Goal: Communication & Community: Answer question/provide support

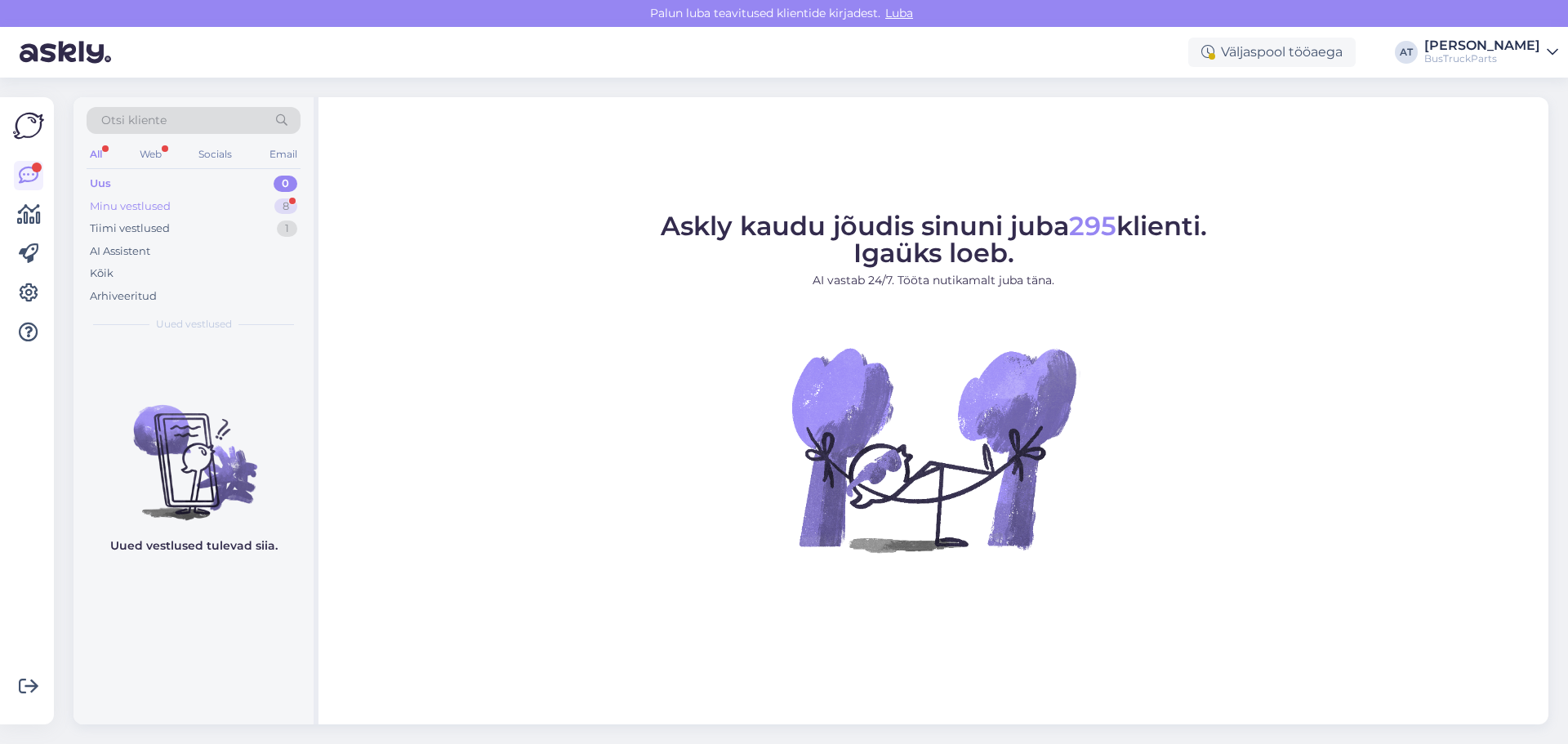
click at [213, 212] on div "Minu vestlused 8" at bounding box center [194, 207] width 214 height 23
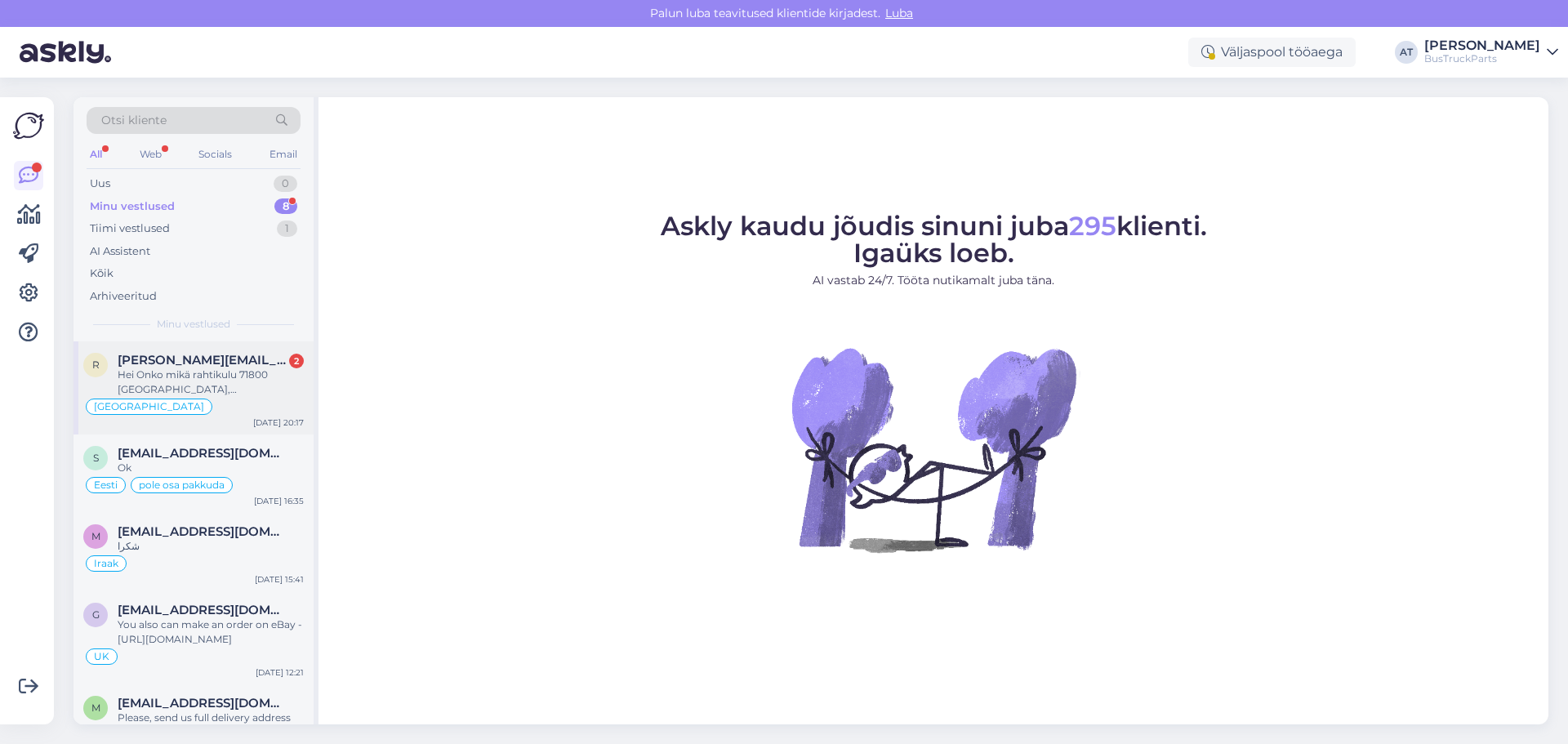
click at [222, 376] on div "Hei Onko mikä rahtikulu 71800 [GEOGRAPHIC_DATA],[GEOGRAPHIC_DATA] ?" at bounding box center [210, 382] width 186 height 30
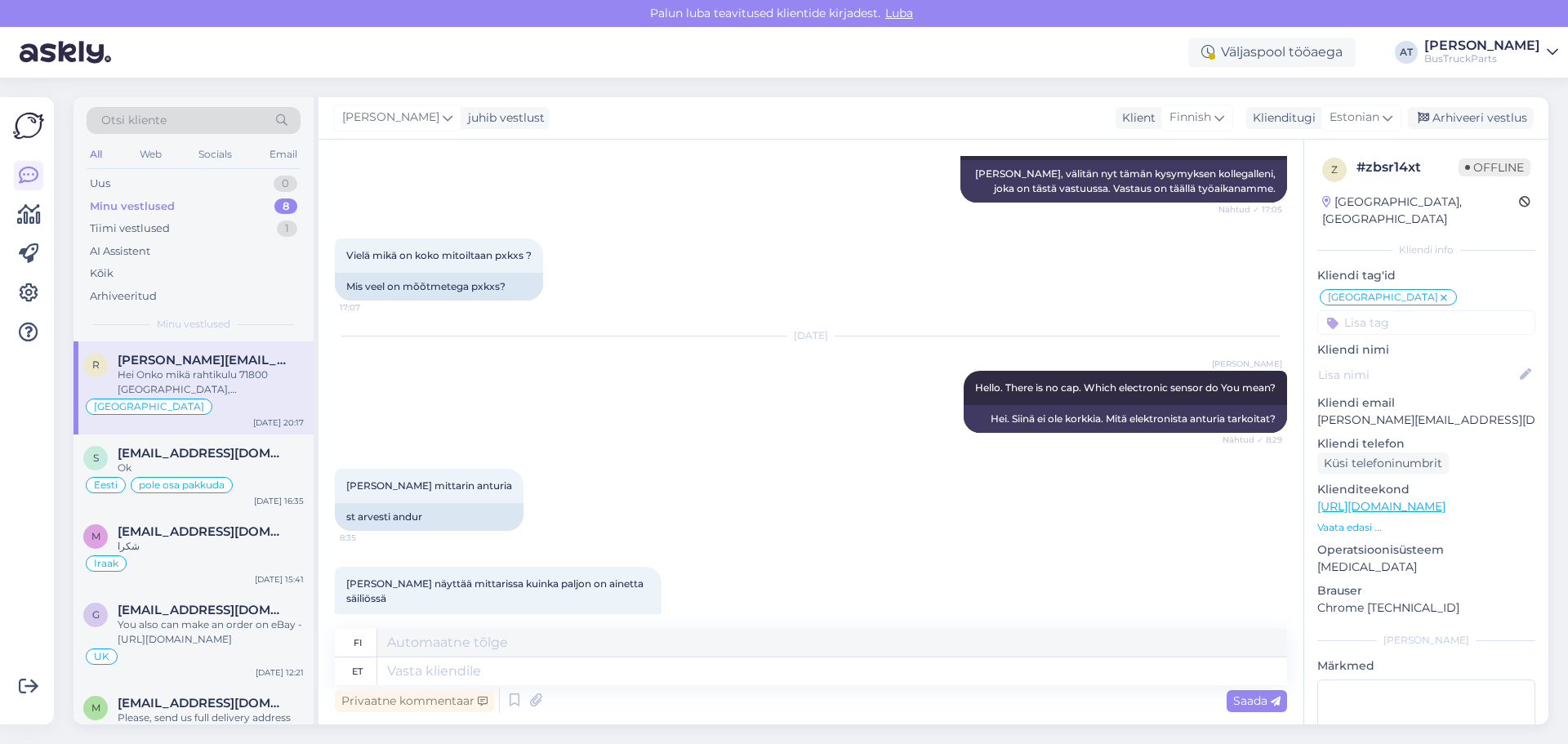
scroll to position [845, 0]
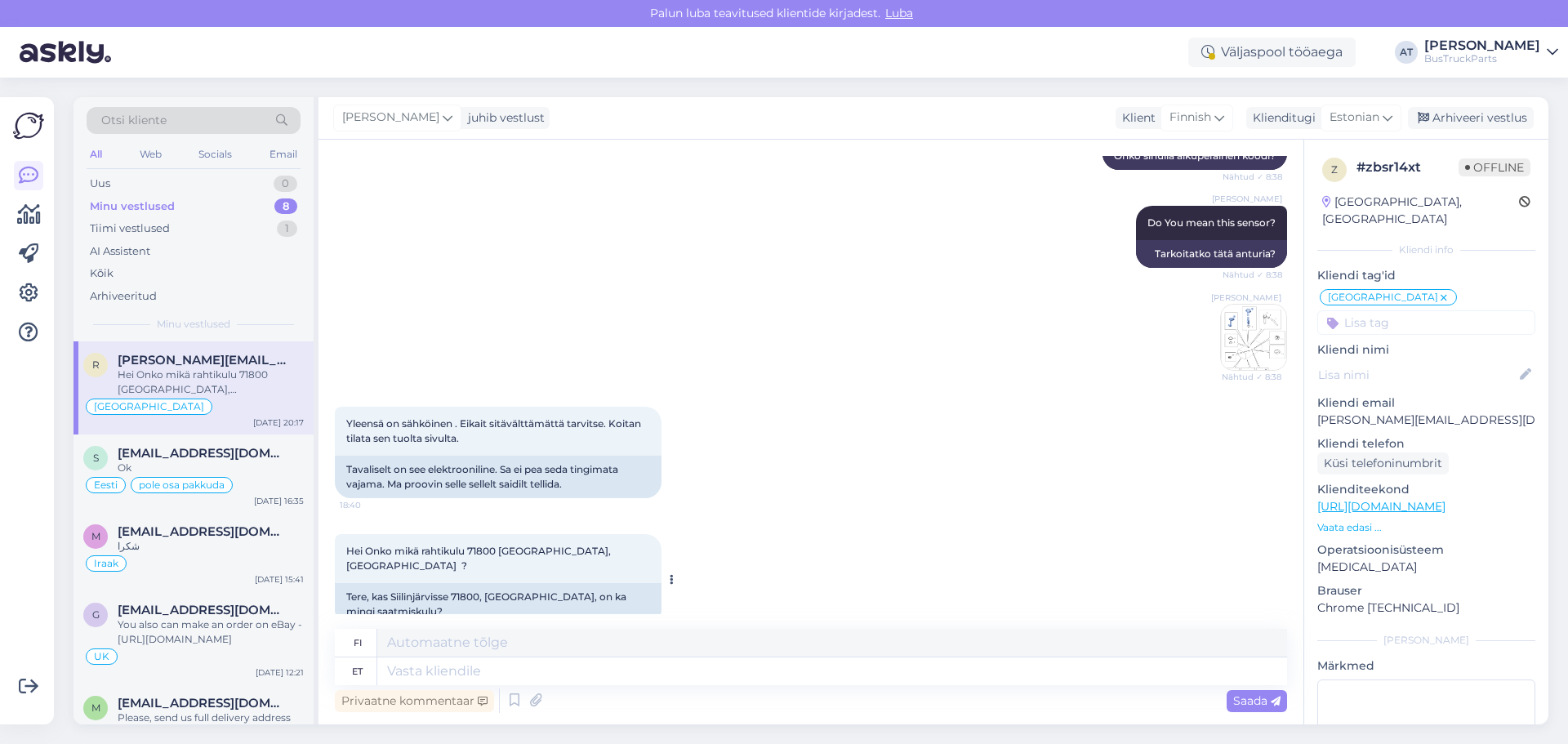
click at [504, 583] on div "Tere, kas Siilinjärvisse 71800, [GEOGRAPHIC_DATA], on ka mingi saatmiskulu?" at bounding box center [498, 603] width 327 height 42
click at [586, 678] on textarea at bounding box center [832, 671] width 910 height 28
drag, startPoint x: 504, startPoint y: 426, endPoint x: 333, endPoint y: 405, distance: 172.3
click at [333, 405] on div "Vestlus algas [DATE] Hei Onko TP2058273 tankki ehjä ja onko siinä sähköistä ant…" at bounding box center [810, 432] width 985 height 584
copy span "Yleensä on sähköinen . Eikait sitävälttämättä tarvitse. Koitan tilata sen tuolt…"
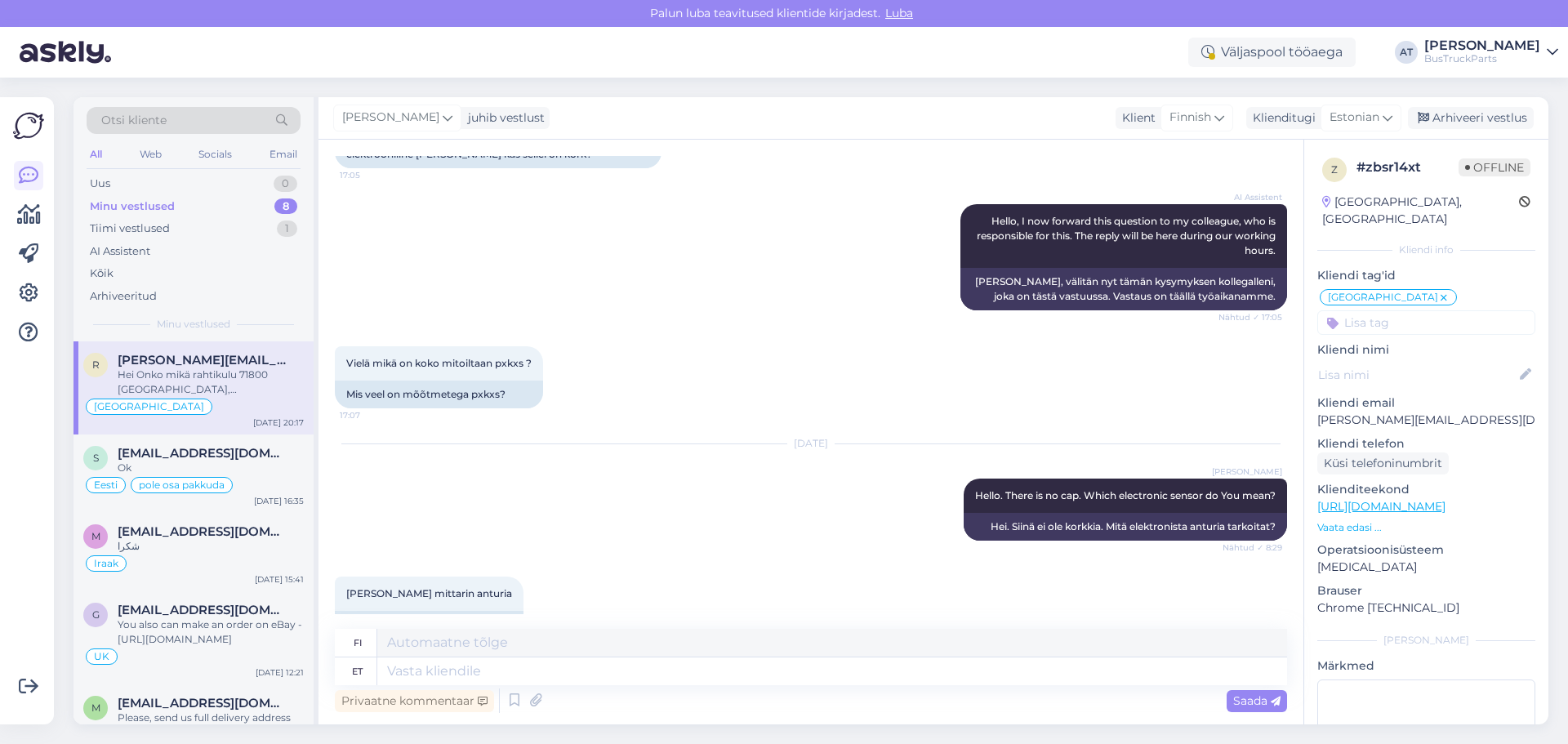
scroll to position [110, 0]
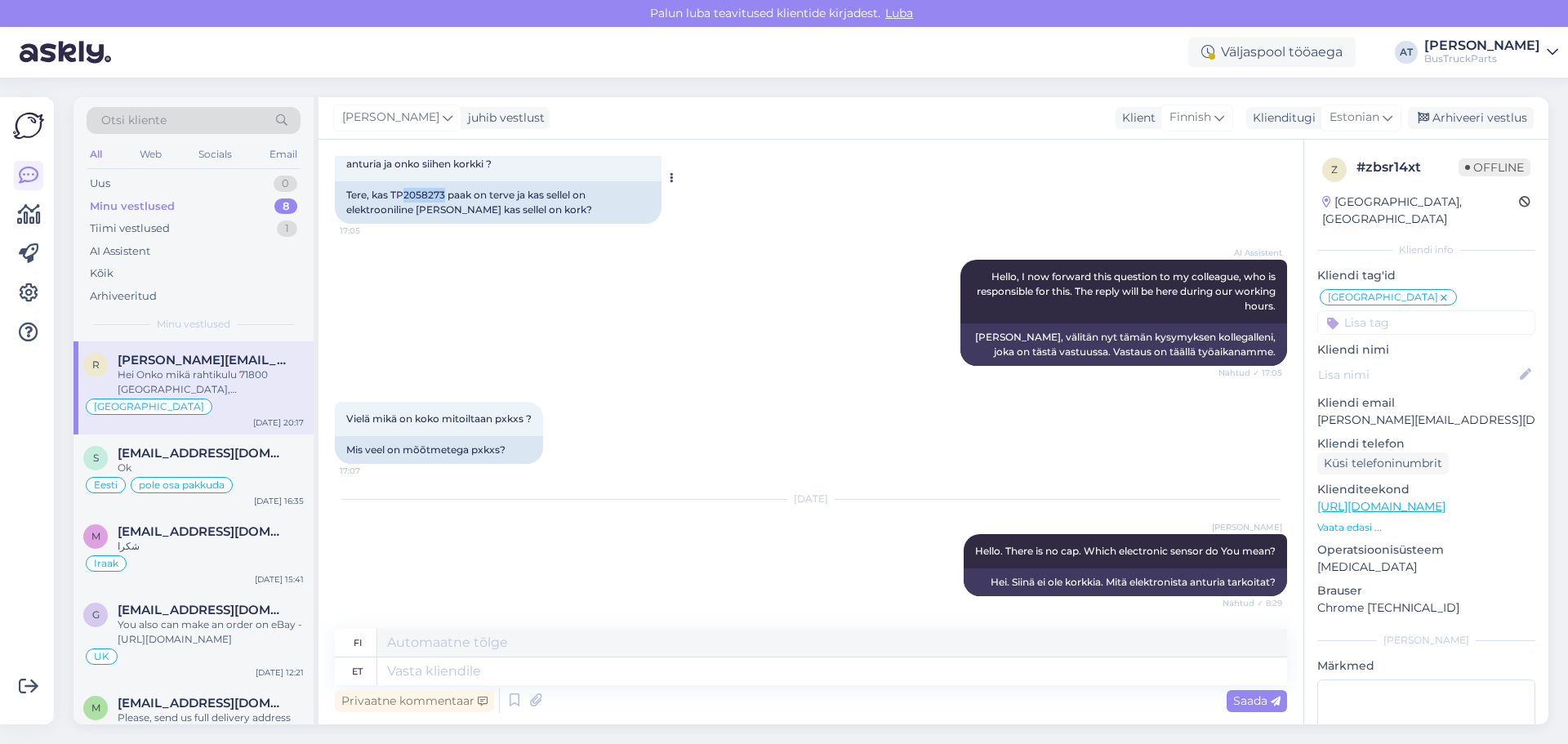
drag, startPoint x: 447, startPoint y: 199, endPoint x: 403, endPoint y: 193, distance: 44.4
click at [403, 193] on div "Tere, kas TP2058273 paak on terve ja kas sellel on elektrooniline [PERSON_NAME]…" at bounding box center [498, 202] width 327 height 42
copy div "2058273"
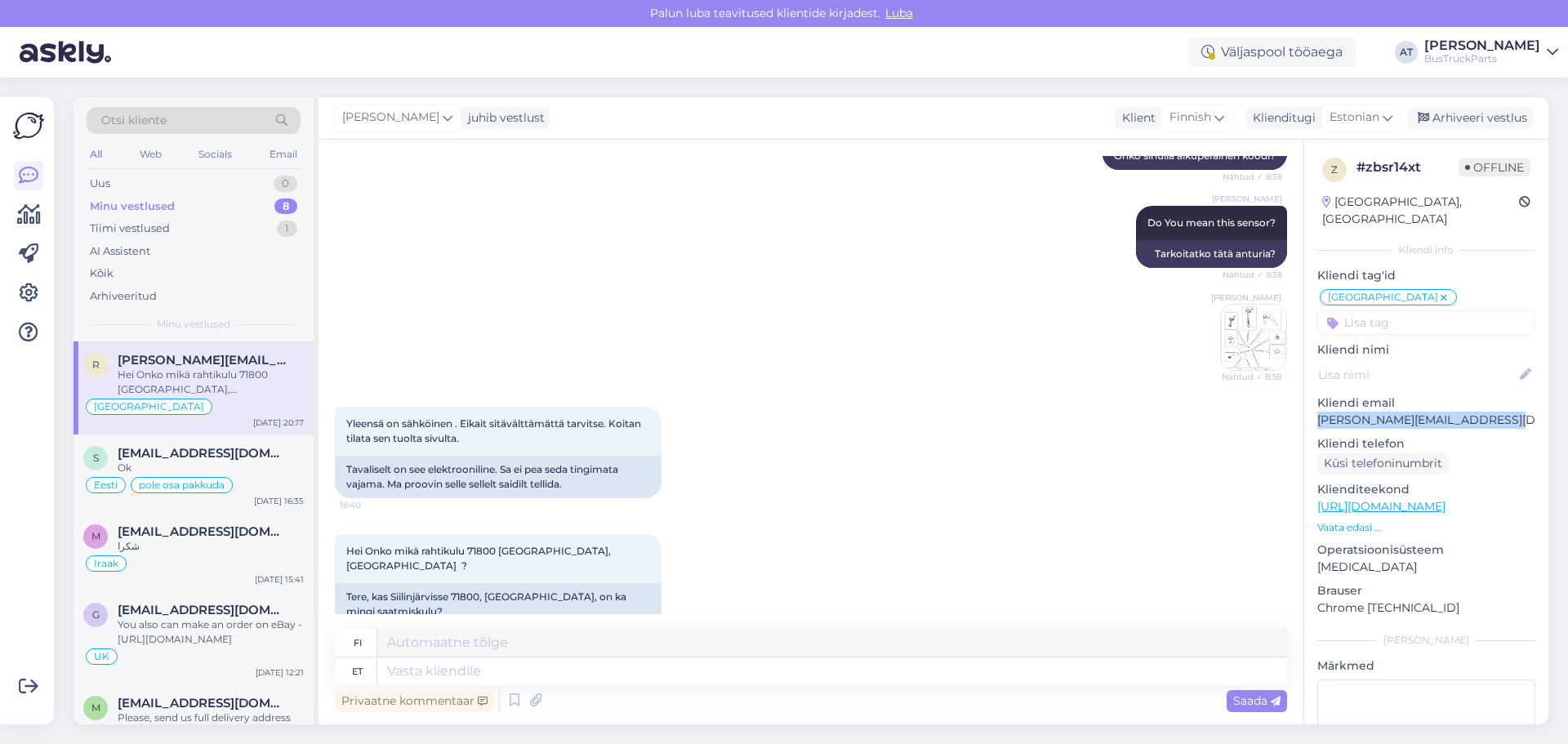
drag, startPoint x: 1489, startPoint y: 403, endPoint x: 1308, endPoint y: 410, distance: 181.1
click at [1308, 410] on div "z # zbsr14xt Offline [GEOGRAPHIC_DATA], [GEOGRAPHIC_DATA] Kliendi info Kliendi …" at bounding box center [1426, 495] width 244 height 711
copy p "[PERSON_NAME][EMAIL_ADDRESS][DOMAIN_NAME]"
click at [466, 583] on div "Tere, kas Siilinjärvisse 71800, [GEOGRAPHIC_DATA], on ka mingi saatmiskulu?" at bounding box center [498, 603] width 327 height 42
click at [470, 583] on div "Tere, kas Siilinjärvisse 71800, [GEOGRAPHIC_DATA], on ka mingi saatmiskulu?" at bounding box center [498, 603] width 327 height 42
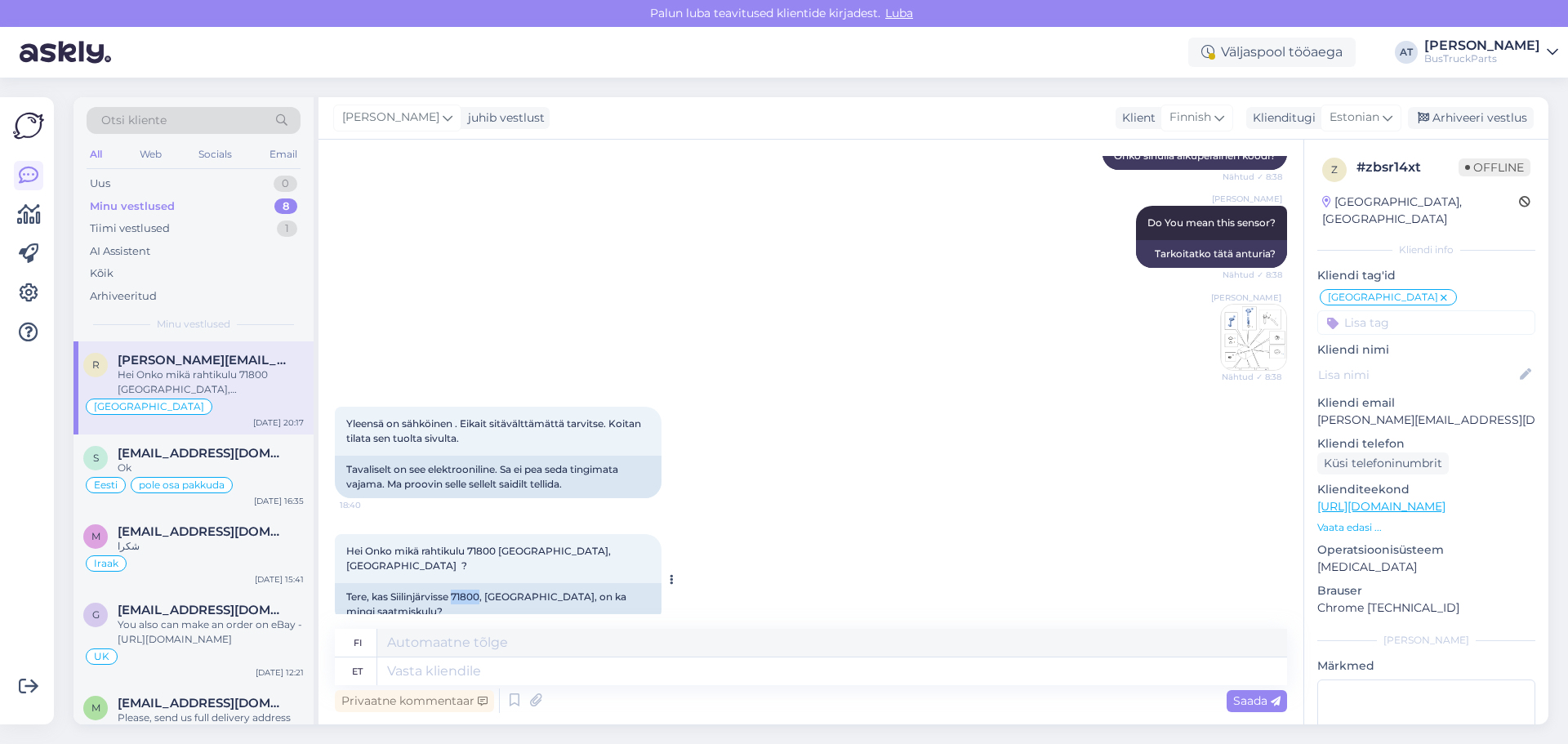
click at [470, 583] on div "Tere, kas Siilinjärvisse 71800, [GEOGRAPHIC_DATA], on ka mingi saatmiskulu?" at bounding box center [498, 603] width 327 height 42
copy div "71800"
click at [442, 583] on div "Tere, kas Siilinjärvisse 71800, [GEOGRAPHIC_DATA], on ka mingi saatmiskulu?" at bounding box center [498, 603] width 327 height 42
copy div "[GEOGRAPHIC_DATA]"
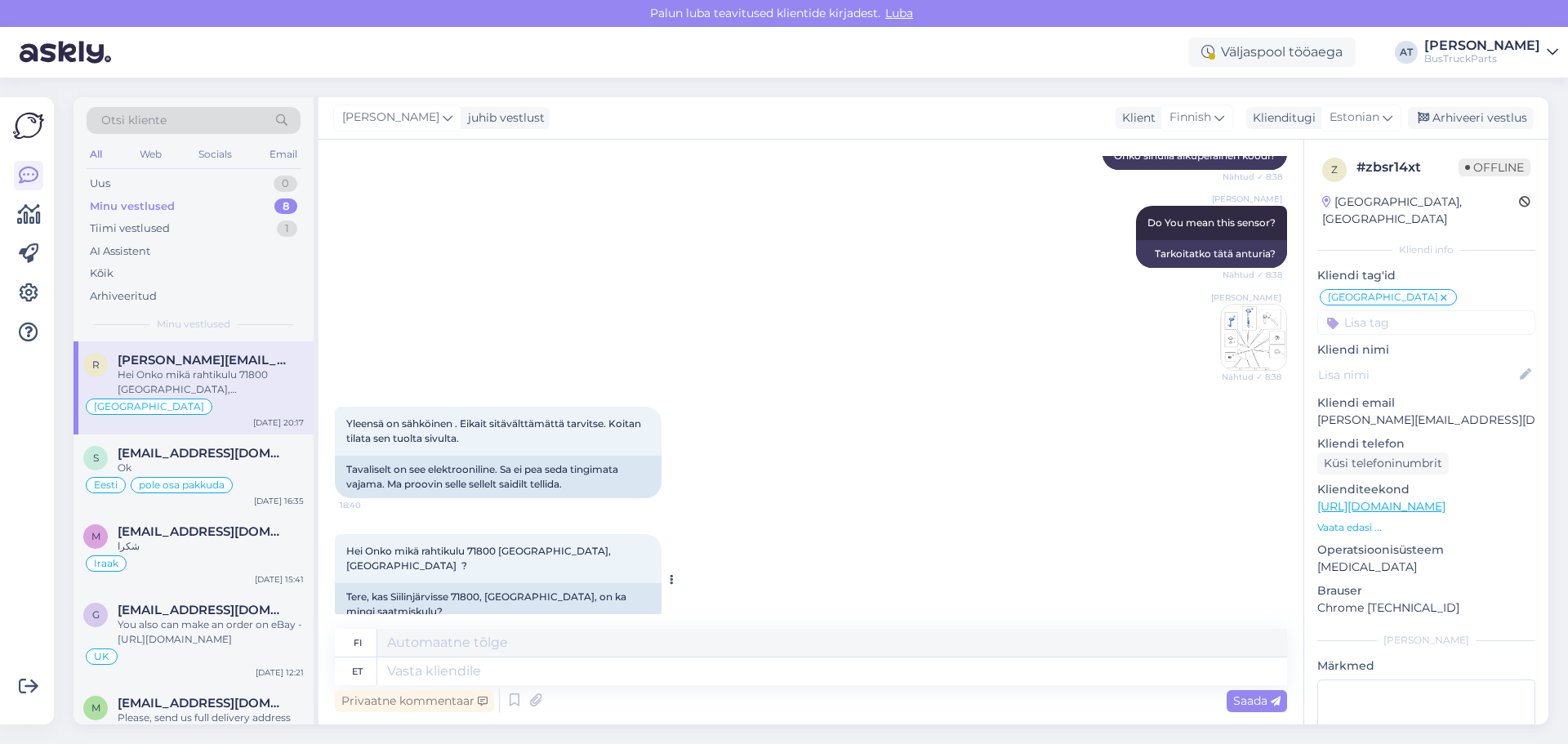
click at [512, 583] on div "Tere, kas Siilinjärvisse 71800, [GEOGRAPHIC_DATA], on ka mingi saatmiskulu?" at bounding box center [498, 603] width 327 height 42
drag, startPoint x: 476, startPoint y: 532, endPoint x: 498, endPoint y: 532, distance: 22.0
click at [498, 545] on span "Hei Onko mikä rahtikulu 71800 [GEOGRAPHIC_DATA],[GEOGRAPHIC_DATA] ?" at bounding box center [479, 558] width 265 height 27
click at [488, 545] on span "Hei Onko mikä rahtikulu 71800 [GEOGRAPHIC_DATA],[GEOGRAPHIC_DATA] ?" at bounding box center [479, 558] width 265 height 27
drag, startPoint x: 470, startPoint y: 533, endPoint x: 547, endPoint y: 535, distance: 77.0
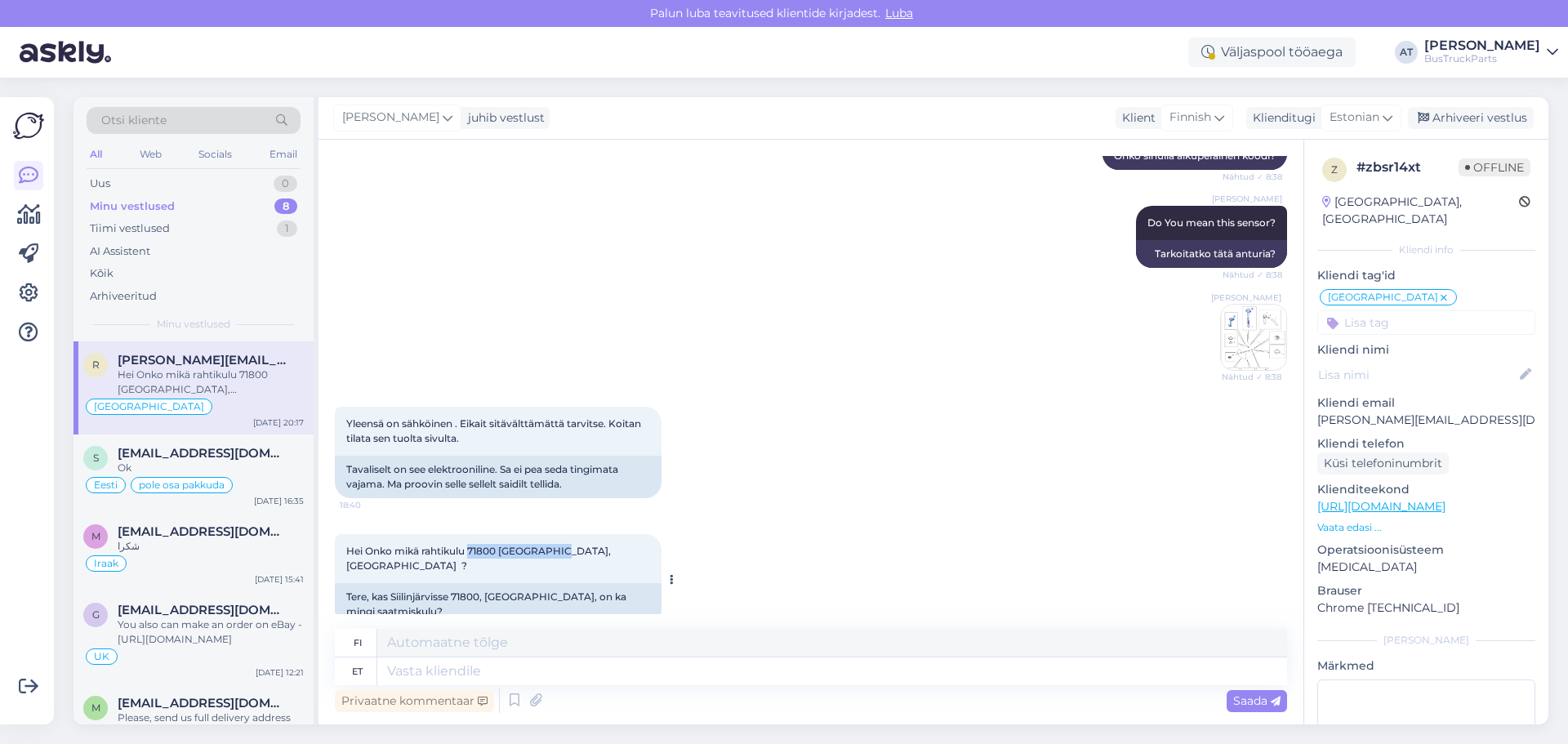
click at [547, 545] on span "Hei Onko mikä rahtikulu 71800 [GEOGRAPHIC_DATA],[GEOGRAPHIC_DATA] ?" at bounding box center [479, 558] width 265 height 27
copy span "71800 Siilinjärvi"
click at [463, 669] on textarea at bounding box center [832, 671] width 910 height 28
type textarea "H"
type textarea "Tere."
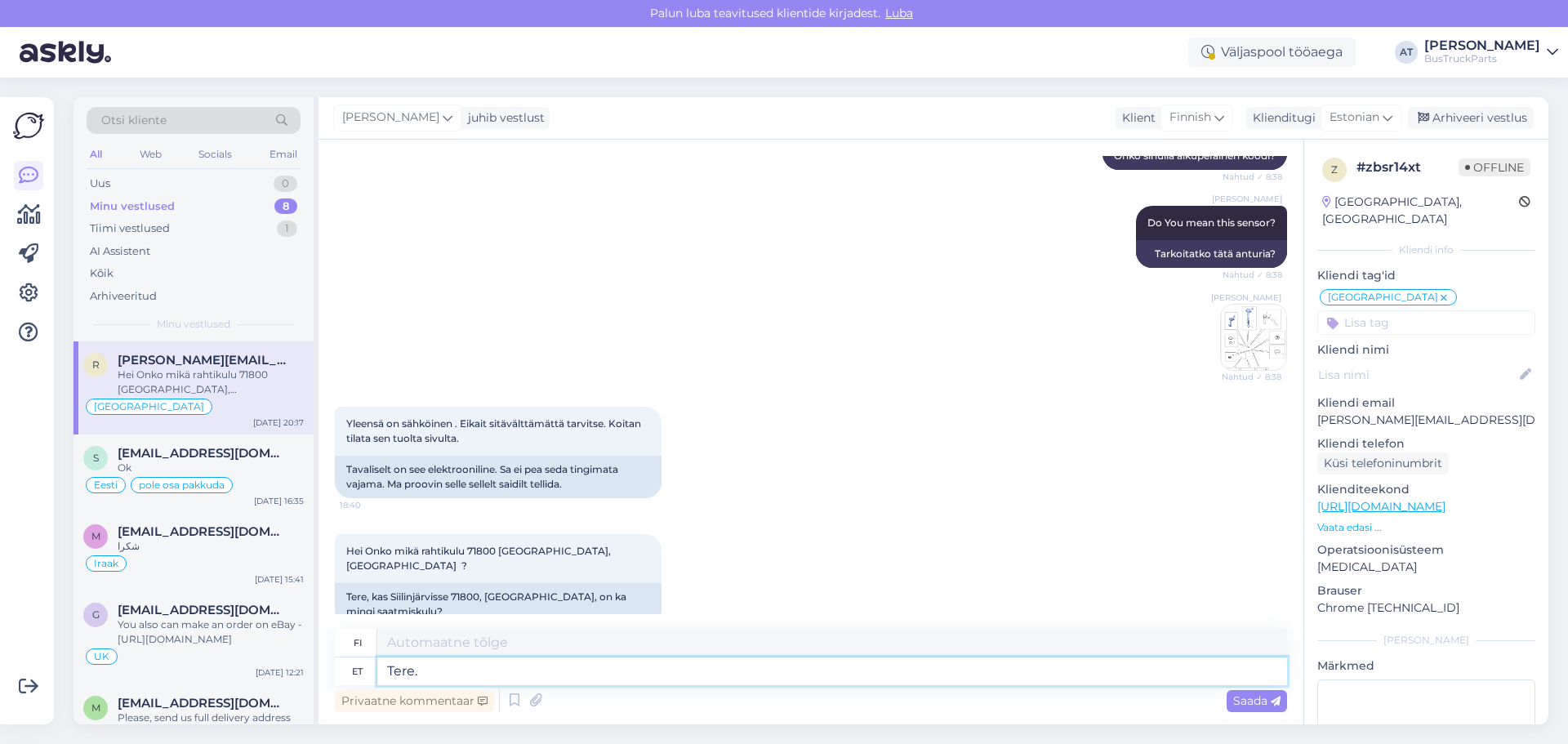
type textarea "Hei."
type textarea "Tere. Jah, i"
type textarea "Hei. [GEOGRAPHIC_DATA]."
type textarea "Tere. Jah, ikka :"
type textarea "Hei. [GEOGRAPHIC_DATA], edelleen."
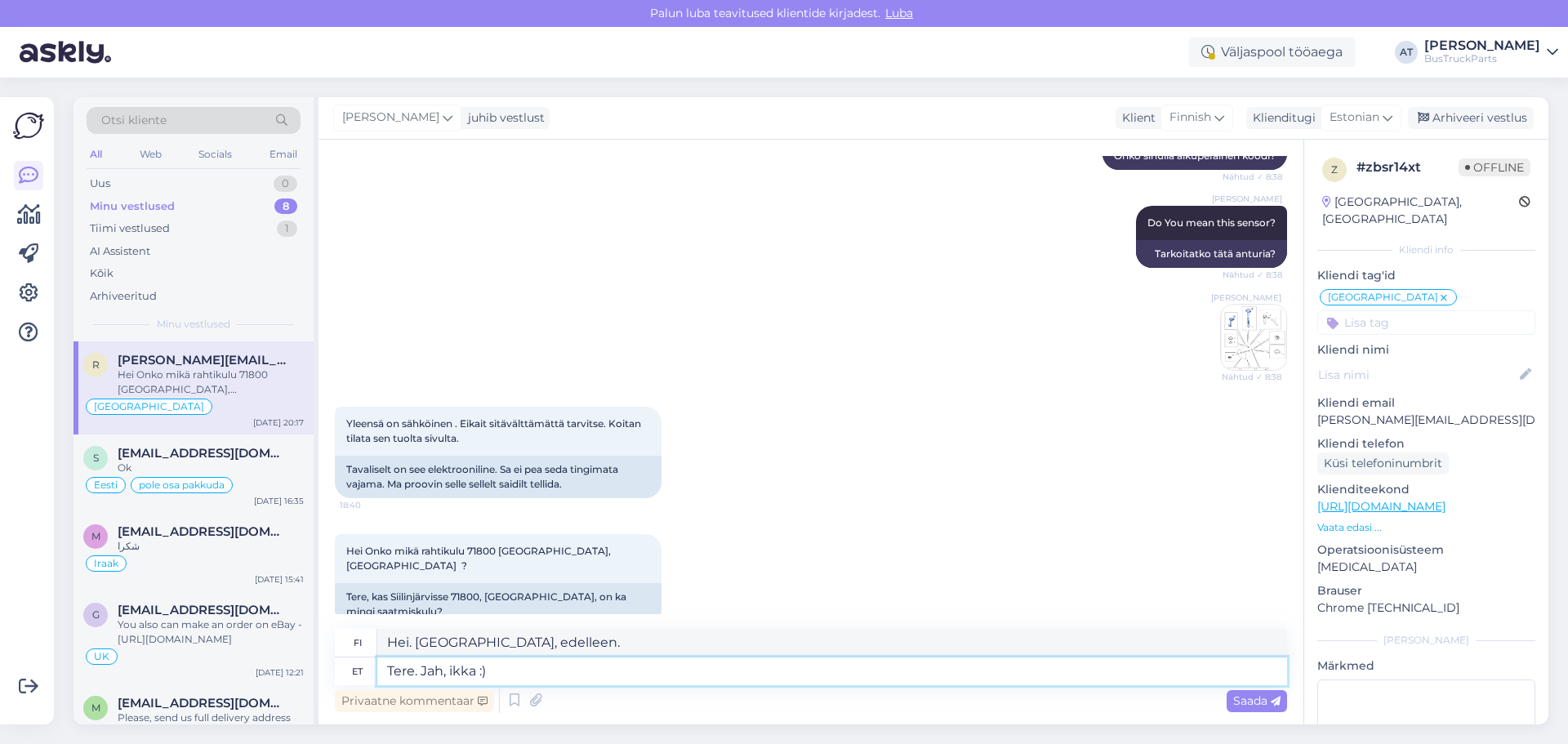
type textarea "Tere. Jah, ikka :)"
type textarea "Hei. [GEOGRAPHIC_DATA], edelleen :)"
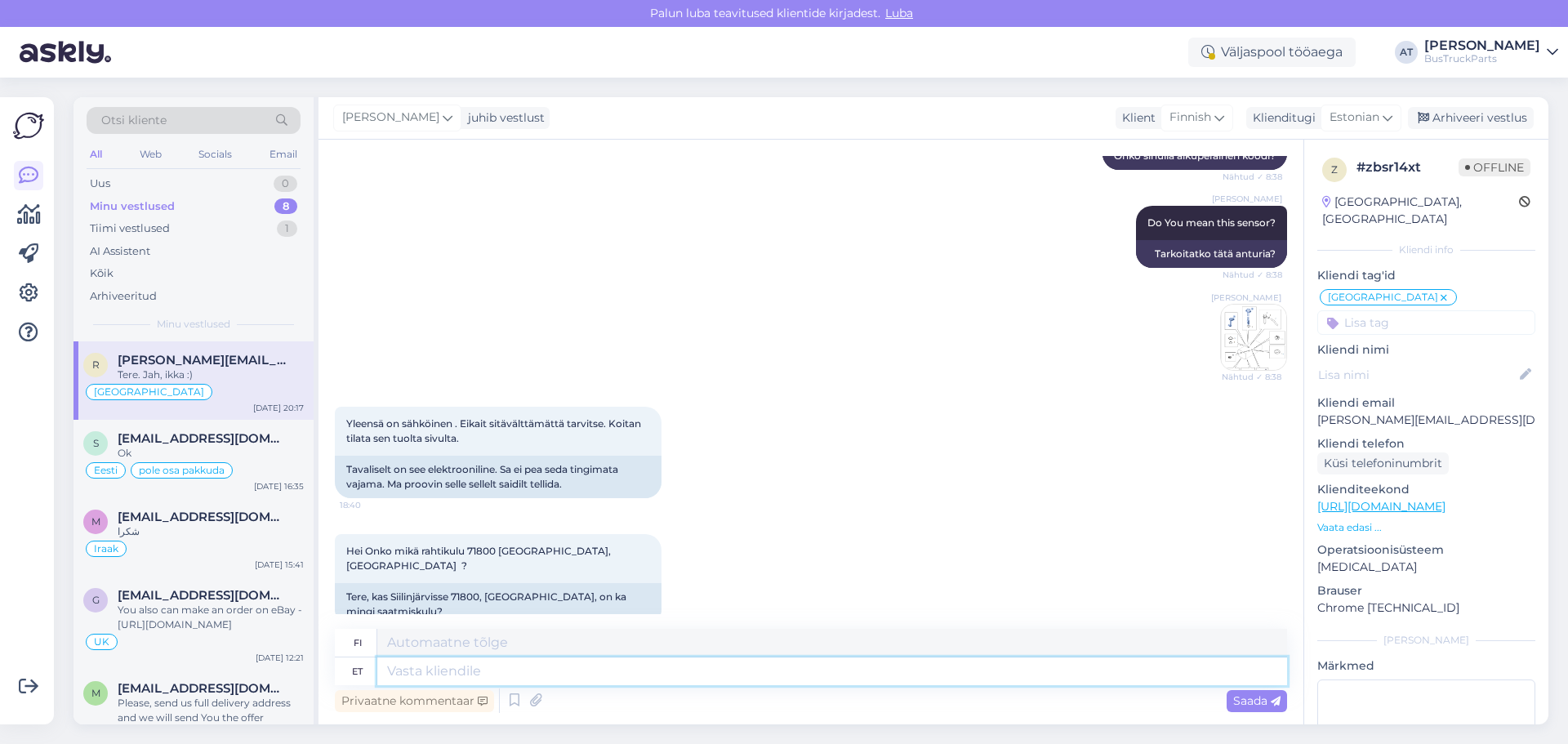
scroll to position [977, 0]
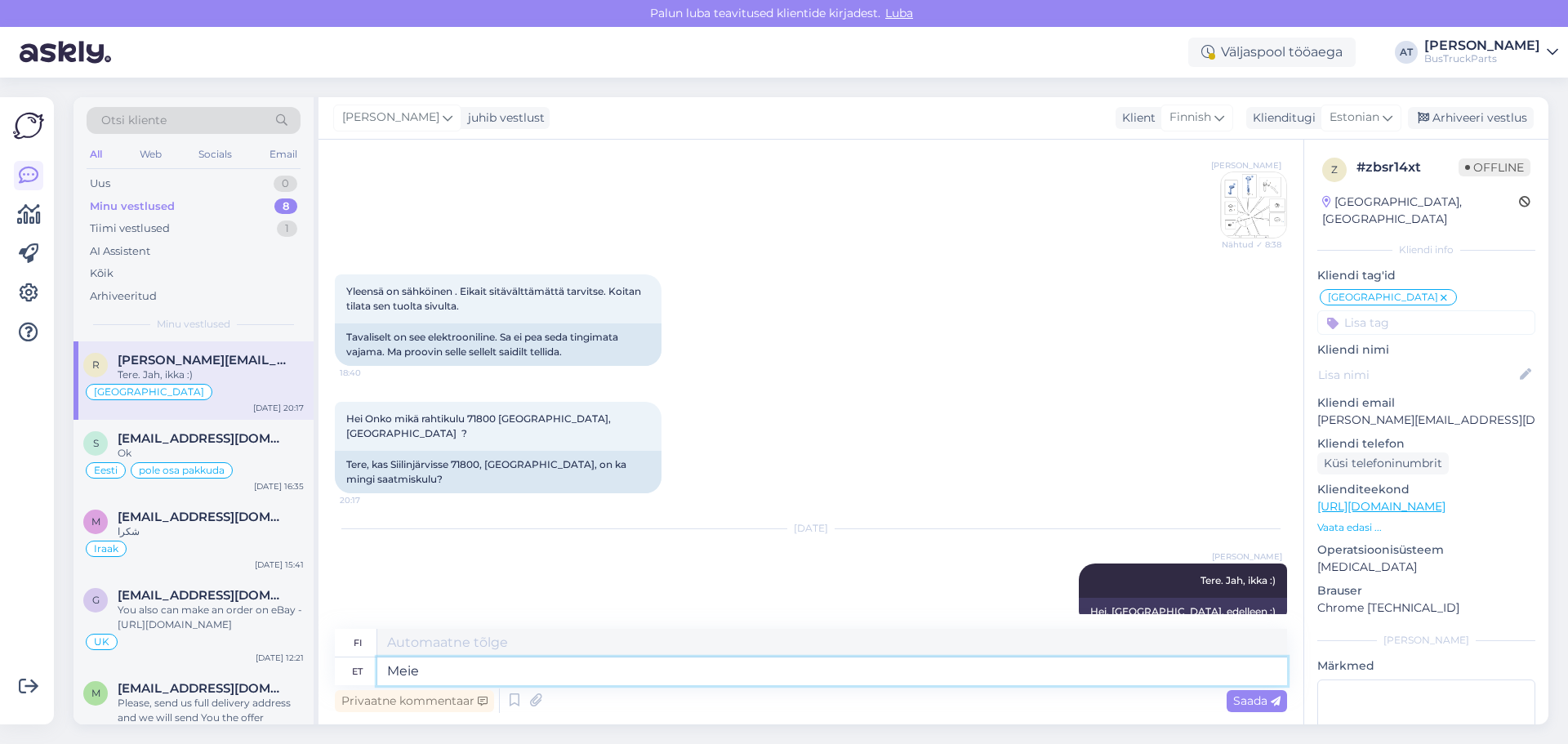
type textarea "Meie"
type textarea "Meidän"
type textarea "Meie pakkumine l"
type textarea "Tarjouksemme"
type textarea "Meie pakkumine lisatud a"
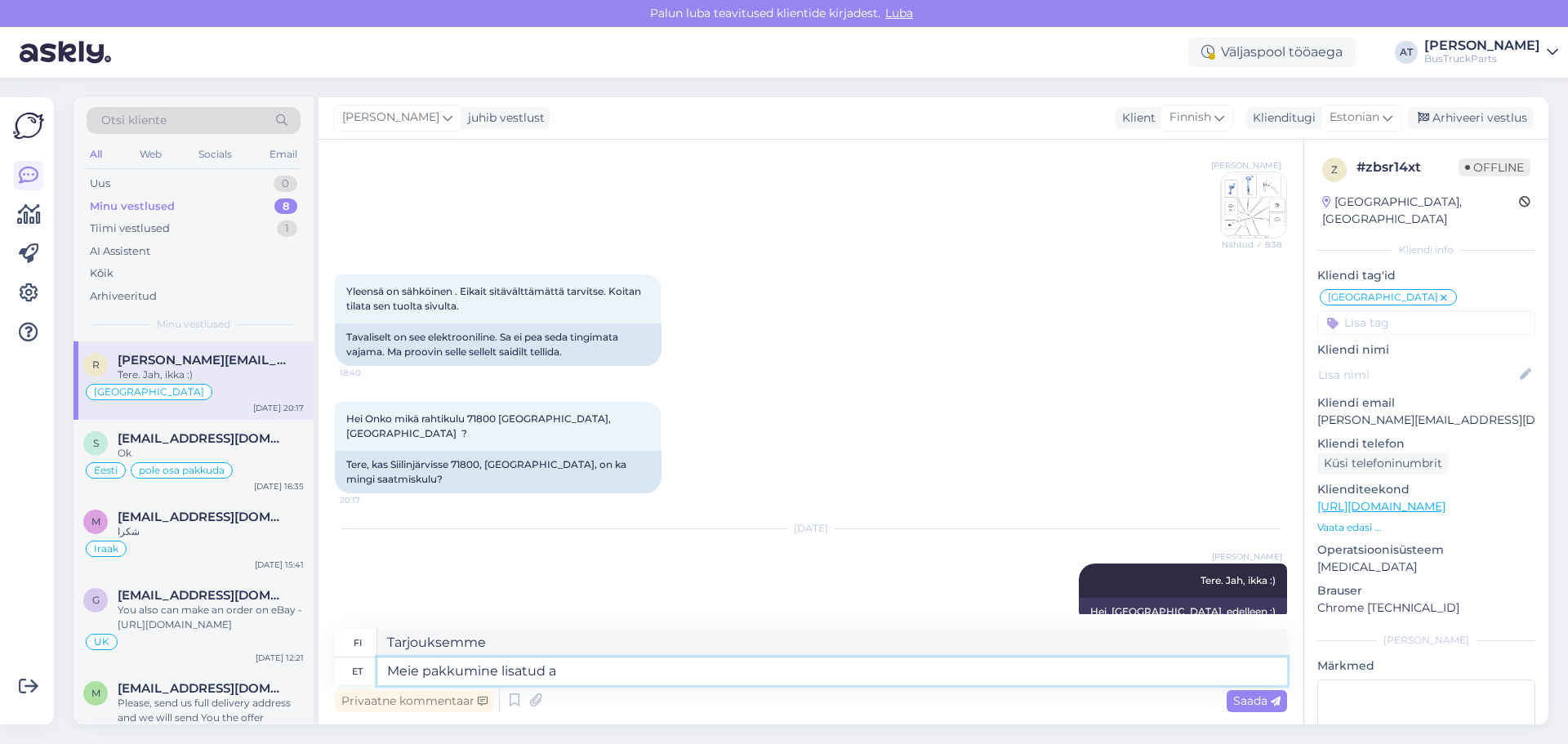
type textarea "Tarjouksemme lisätty"
type textarea "Meie pakkumine lisatud allpool"
type textarea "Tarjouksemme on liitteenä alla"
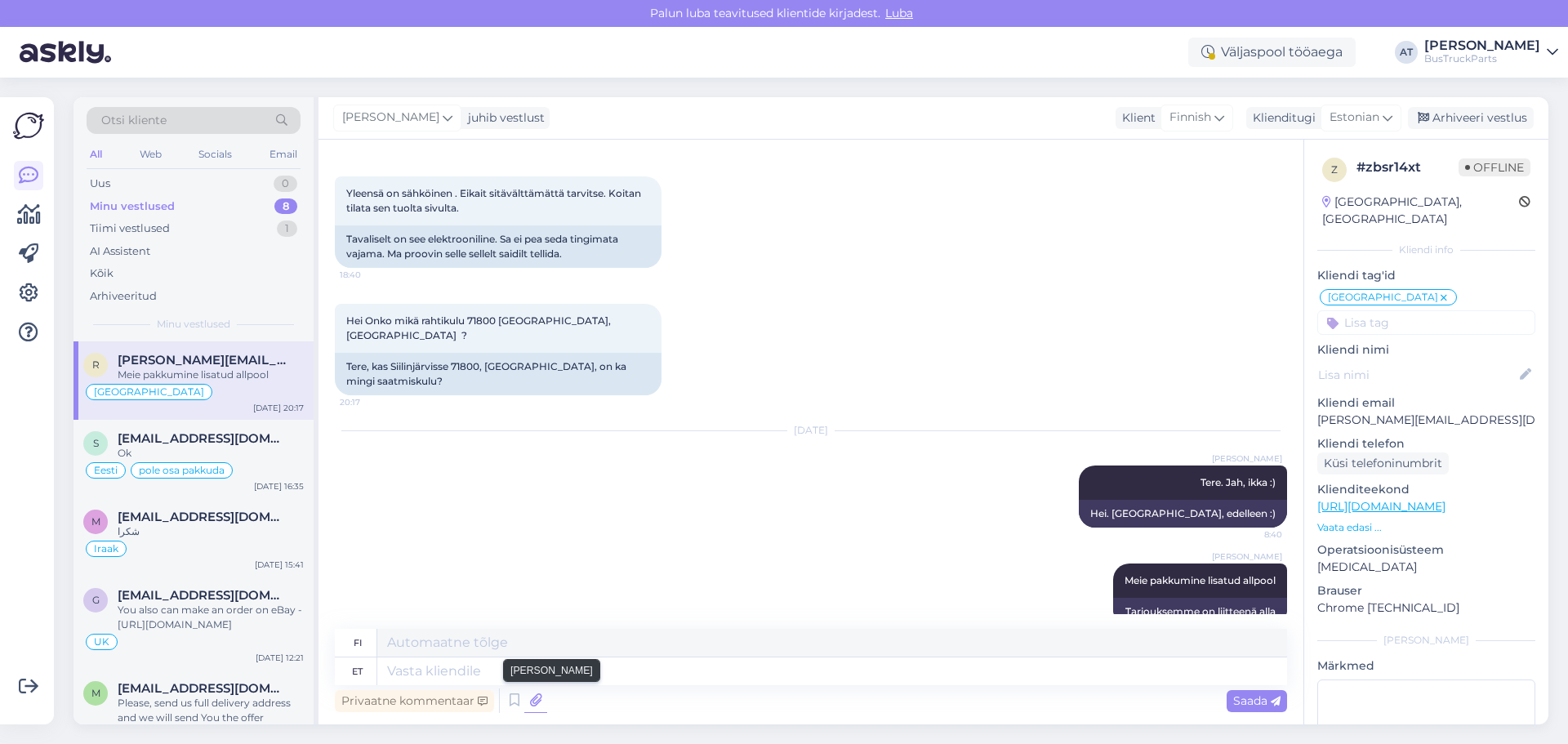
click at [541, 696] on icon at bounding box center [536, 701] width 23 height 25
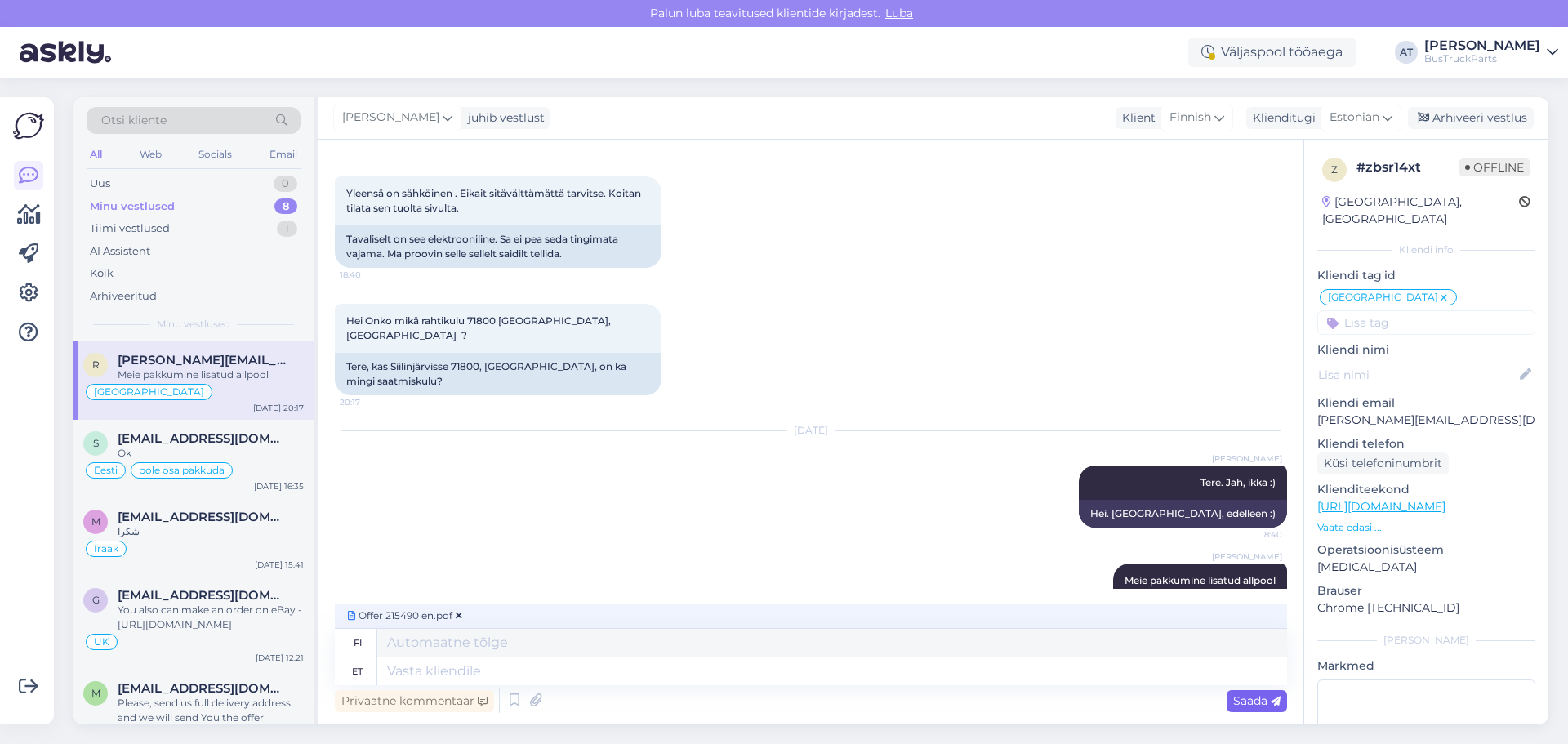
click at [1268, 691] on div "Saada" at bounding box center [1256, 701] width 60 height 22
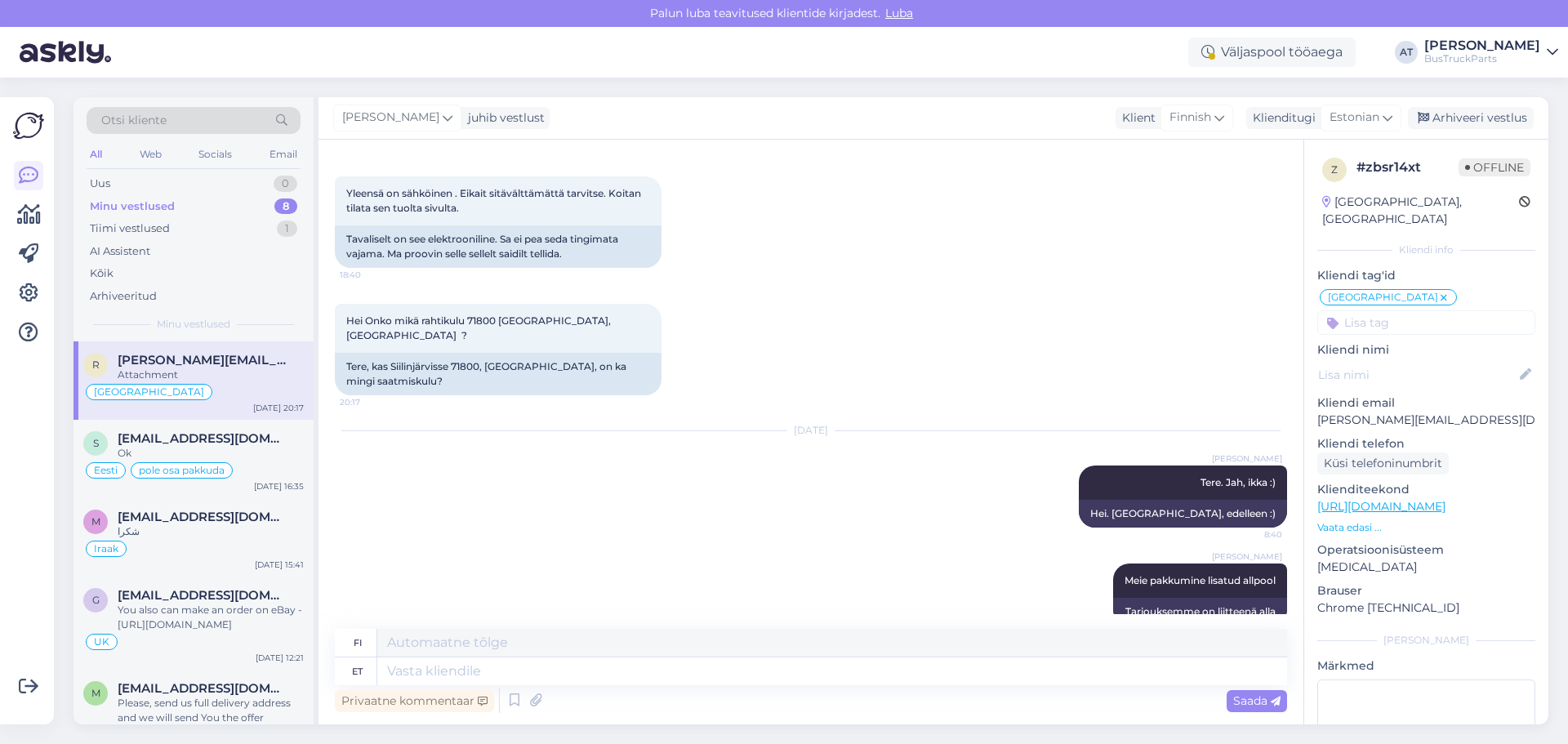
scroll to position [1147, 0]
